Goal: Information Seeking & Learning: Learn about a topic

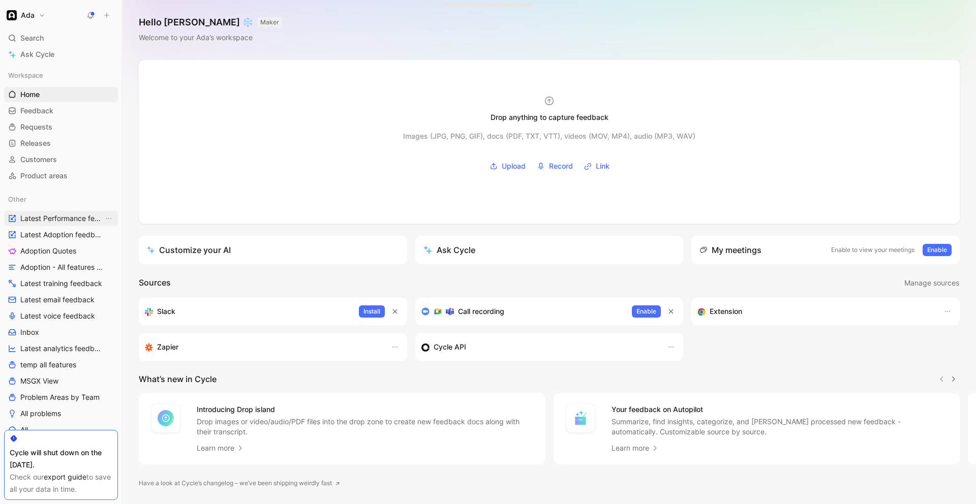
click at [46, 213] on span "Latest Performance feedback" at bounding box center [61, 218] width 83 height 10
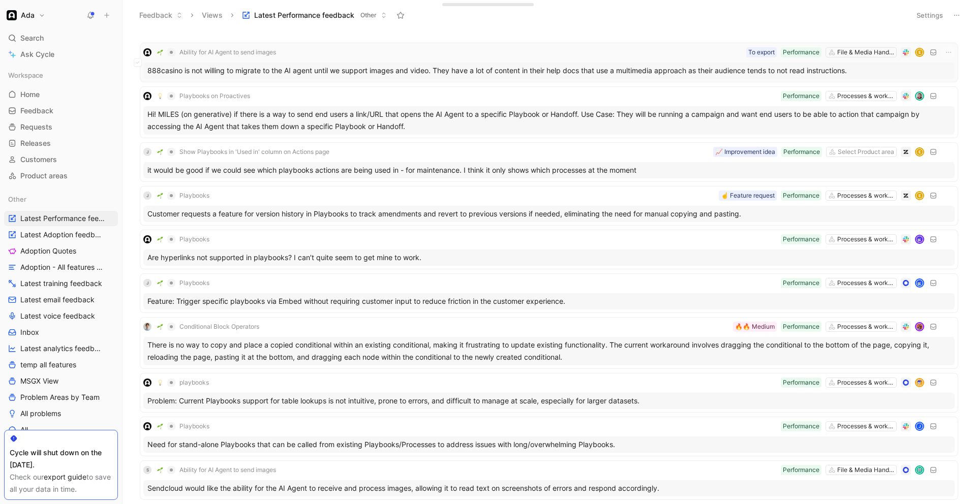
click at [326, 74] on div "888casino is not willing to migrate to the AI agent until we support images and…" at bounding box center [548, 71] width 811 height 16
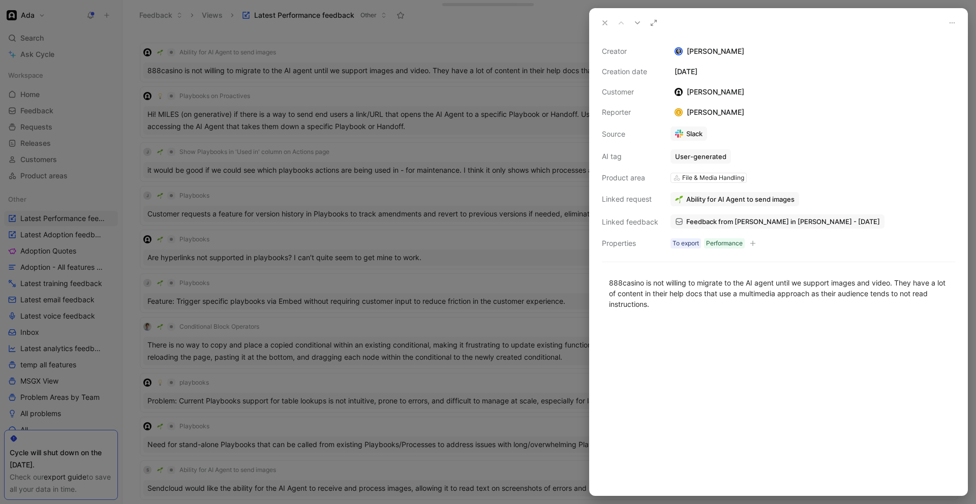
click at [536, 304] on div at bounding box center [488, 252] width 976 height 504
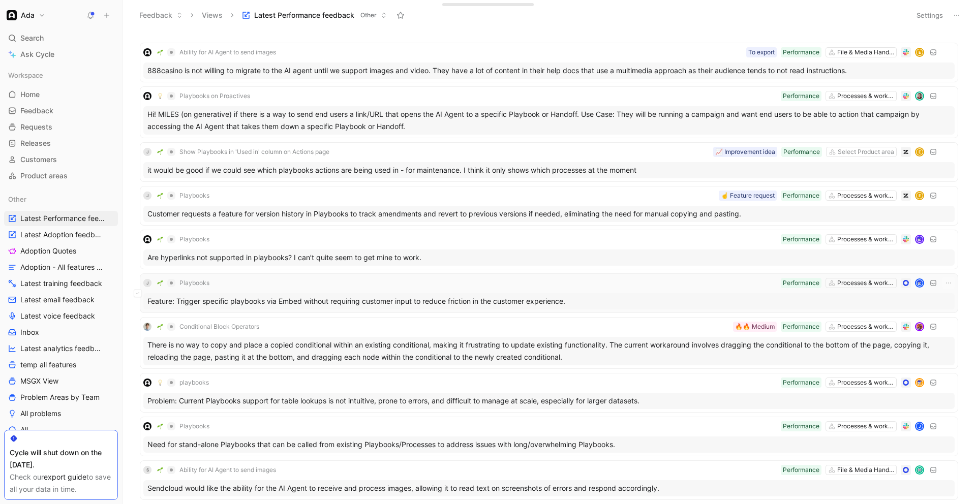
click at [566, 280] on div "J Playbooks Processes & workflows Performance" at bounding box center [548, 283] width 811 height 12
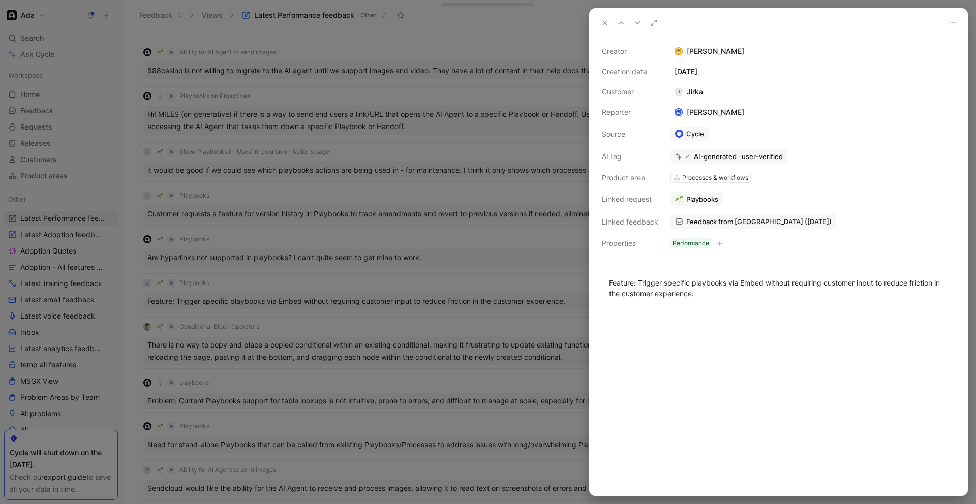
click at [530, 276] on div at bounding box center [488, 252] width 976 height 504
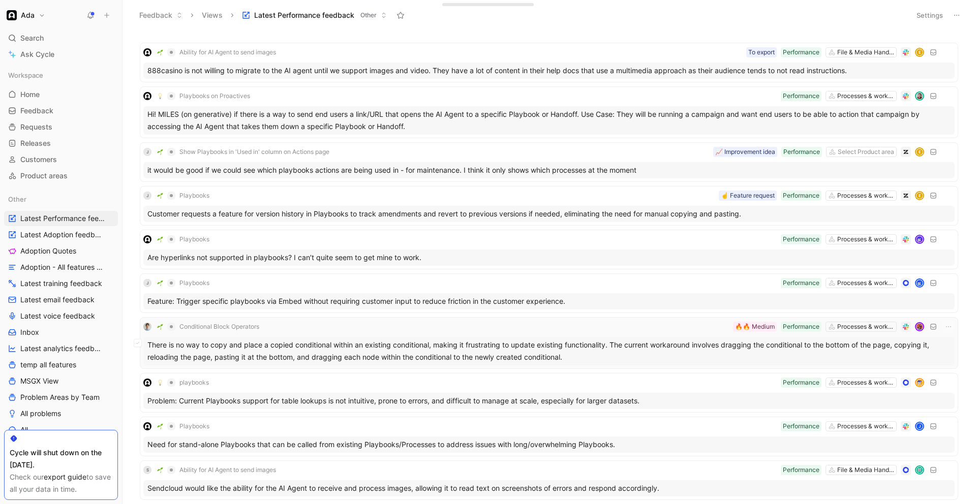
click at [603, 325] on div "Conditional Block Operators Processes & workflows Performance 🔥🔥 Medium" at bounding box center [548, 327] width 811 height 12
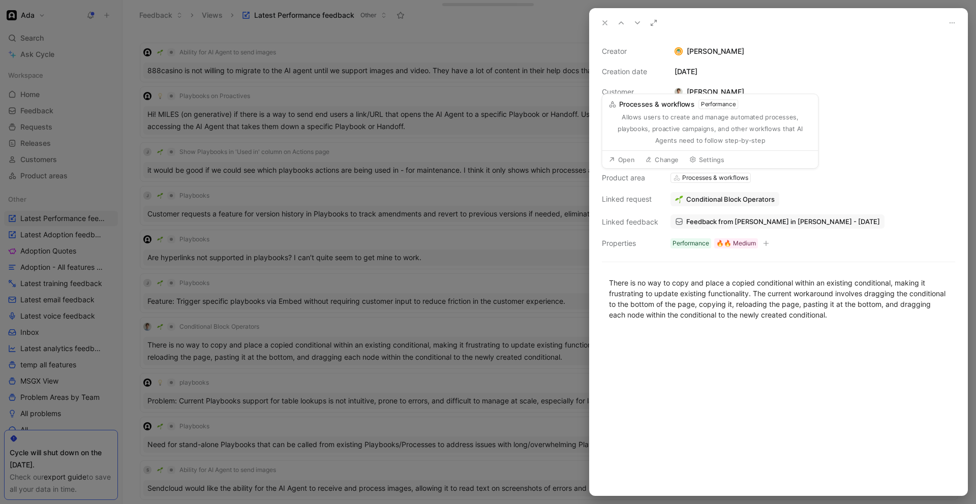
click at [471, 142] on div at bounding box center [488, 252] width 976 height 504
